Goal: Task Accomplishment & Management: Manage account settings

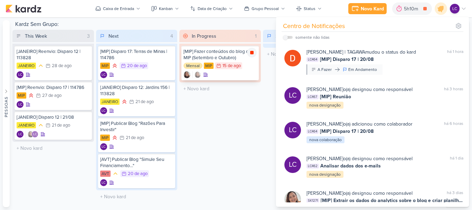
click at [250, 52] on icon at bounding box center [251, 52] width 3 height 3
click at [238, 115] on div "In Progress 1 Mover Para Esquerda Mover Para Direita [GEOGRAPHIC_DATA] [MIP] Fa…" at bounding box center [220, 118] width 82 height 177
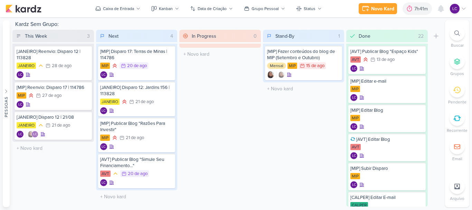
click at [463, 9] on icon at bounding box center [464, 9] width 6 height 6
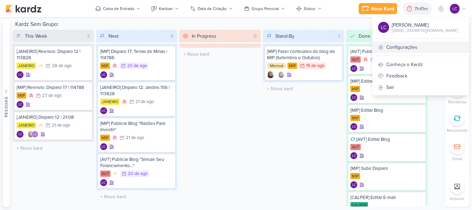
click at [410, 50] on link "Configurações" at bounding box center [421, 46] width 96 height 11
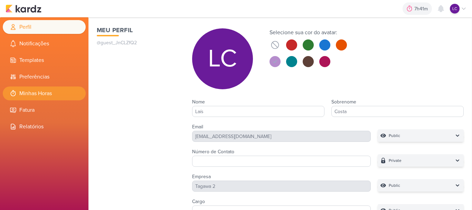
click at [31, 90] on li "Minhas Horas" at bounding box center [44, 93] width 83 height 14
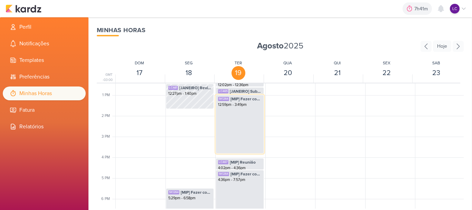
scroll to position [269, 0]
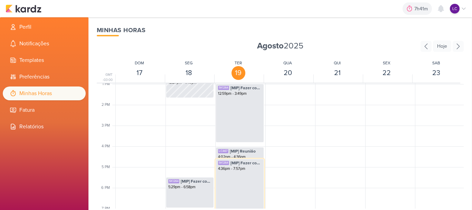
click at [236, 183] on div "SK1264 [MIP] Fazer conteúdos do blog de MIP (Setembro e Outubro) 4:36pm - 7:57pm" at bounding box center [240, 193] width 48 height 69
select select "pm"
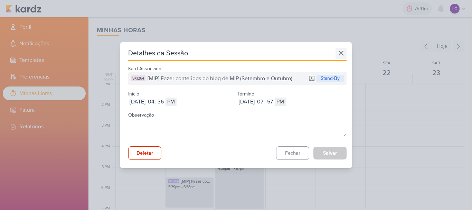
click at [338, 49] on icon at bounding box center [341, 53] width 11 height 11
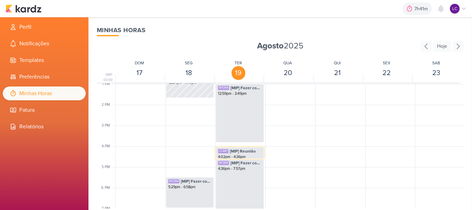
click at [246, 151] on span "[MIP] Reunião" at bounding box center [243, 151] width 26 height 6
select select "pm"
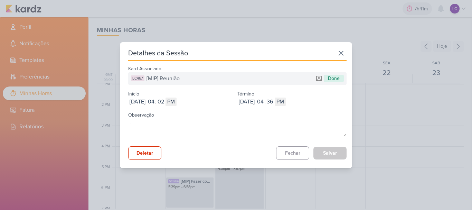
click at [232, 180] on div "Detalhes da Sessão Kard Associado LC467 [MIP] Reunião Done Início Aug 19, 2025 …" at bounding box center [236, 105] width 472 height 210
click at [291, 156] on button "Fechar" at bounding box center [292, 152] width 33 height 13
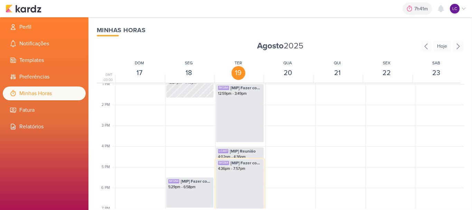
click at [253, 171] on div "4:36pm - 7:57pm" at bounding box center [240, 169] width 44 height 6
select select "pm"
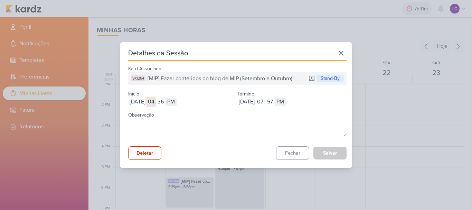
click at [155, 103] on input "04" at bounding box center [151, 101] width 8 height 8
click at [155, 102] on input "04" at bounding box center [151, 101] width 8 height 8
type input "05"
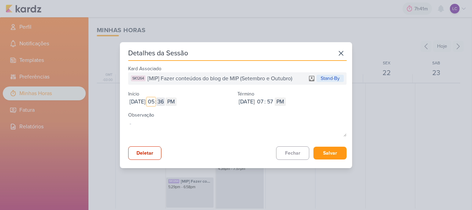
type input "05"
click at [165, 100] on input "36" at bounding box center [161, 101] width 8 height 8
type input "6"
type input "40"
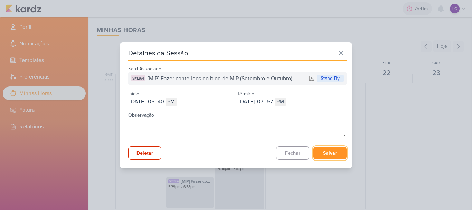
click at [318, 149] on button "Salvar" at bounding box center [330, 153] width 33 height 13
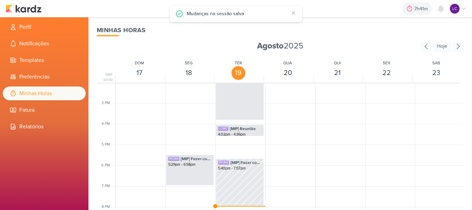
scroll to position [304, 0]
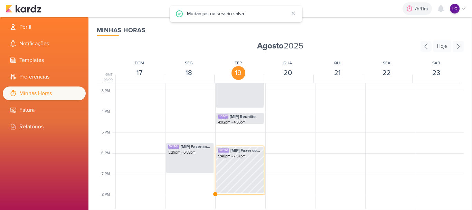
click at [252, 163] on div "SK1264 [MIP] Fazer conteúdos do blog de MIP (Setembro e Outubro) 5:40pm - 7:57pm" at bounding box center [240, 169] width 48 height 47
select select "pm"
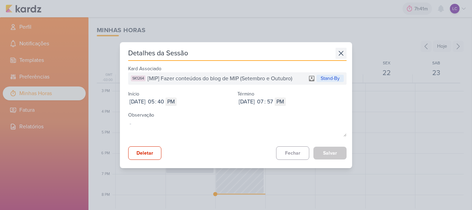
click at [336, 53] on icon at bounding box center [341, 53] width 11 height 11
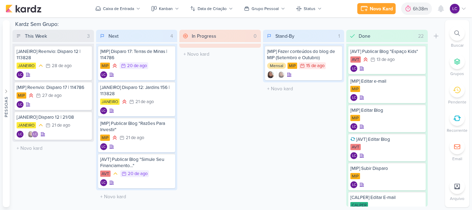
click at [464, 5] on div "LC" at bounding box center [458, 9] width 17 height 10
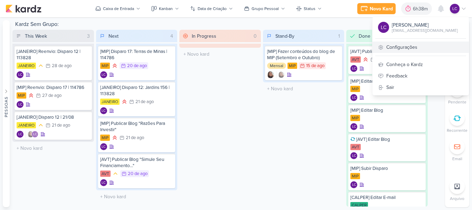
click at [407, 47] on link "Configurações" at bounding box center [421, 46] width 96 height 11
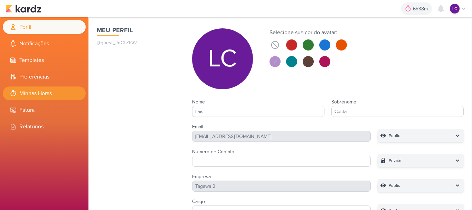
click at [41, 87] on li "Minhas Horas" at bounding box center [44, 93] width 83 height 14
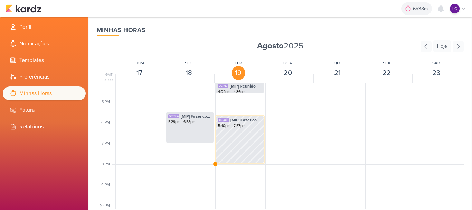
scroll to position [336, 0]
